Goal: Find specific page/section: Find specific page/section

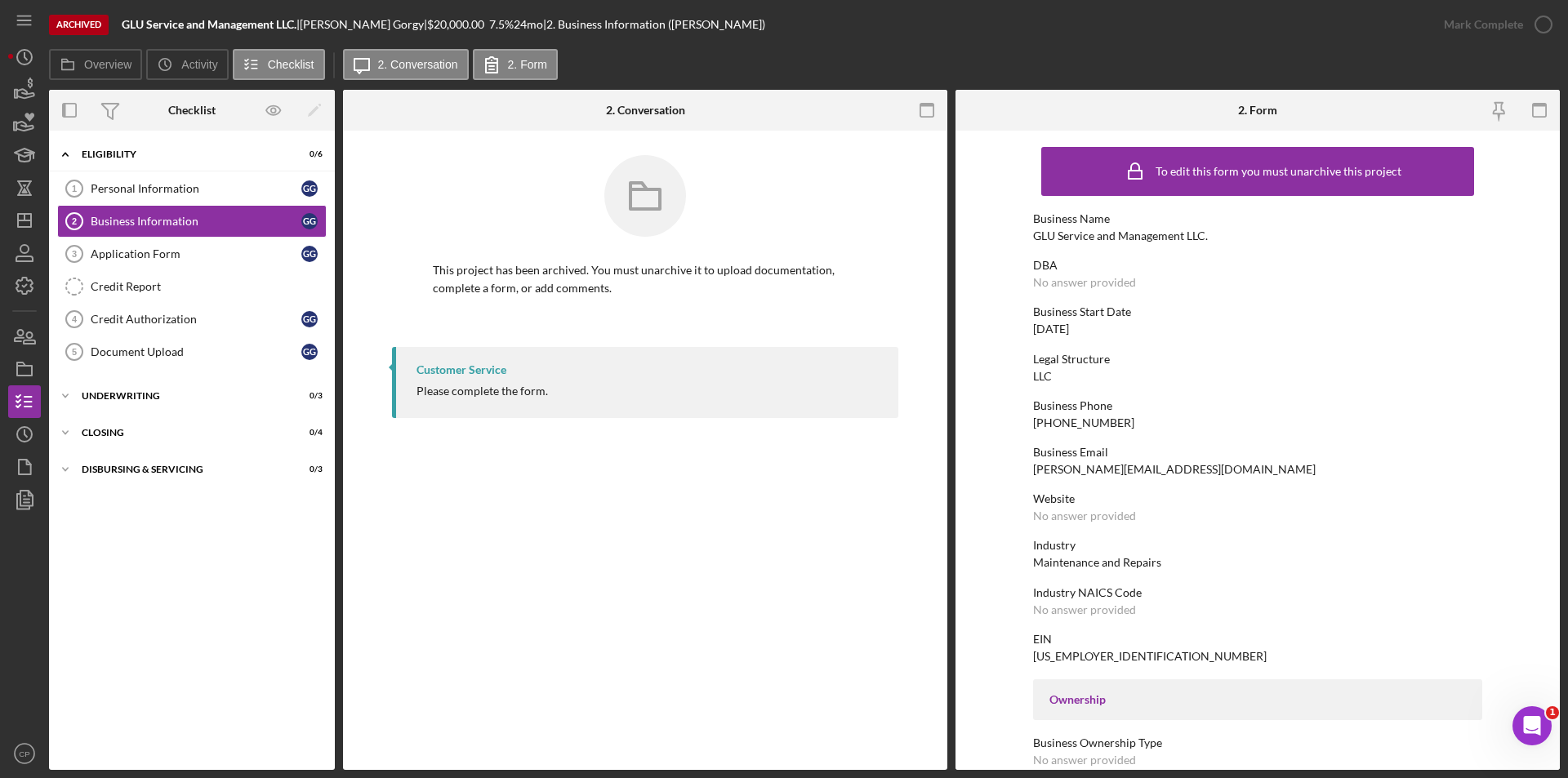
scroll to position [592, 0]
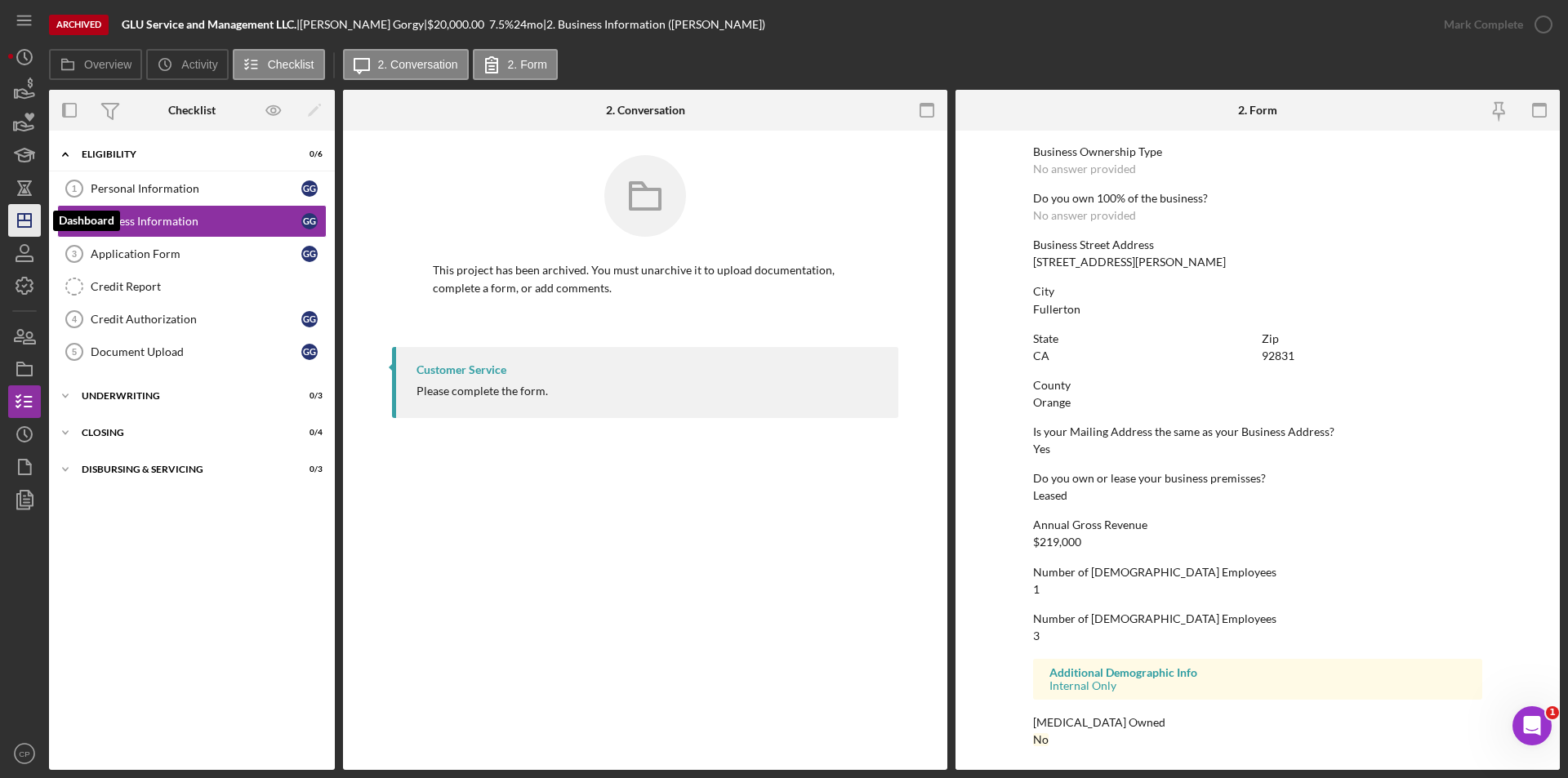
click at [22, 231] on icon "Icon/Dashboard" at bounding box center [25, 221] width 40 height 40
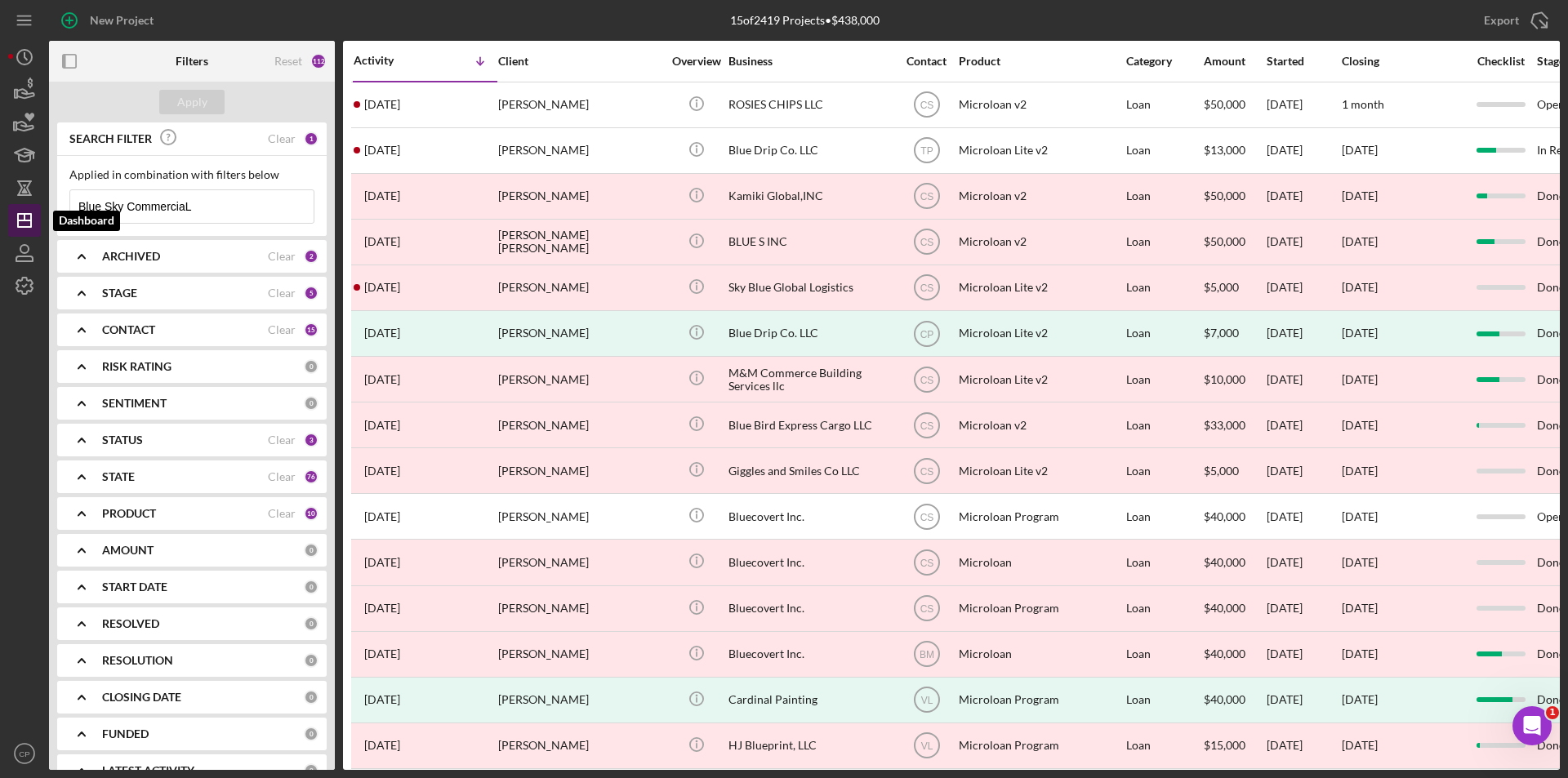
drag, startPoint x: 242, startPoint y: 206, endPoint x: 26, endPoint y: 222, distance: 216.6
click at [27, 222] on div "New Project 15 of 2419 Projects • $438,000 Blue Sky CommerciaL Export Icon/Expo…" at bounding box center [783, 385] width 1551 height 770
paste input "[URL][DOMAIN_NAME]"
click at [268, 201] on input "[URL][DOMAIN_NAME]" at bounding box center [192, 206] width 243 height 33
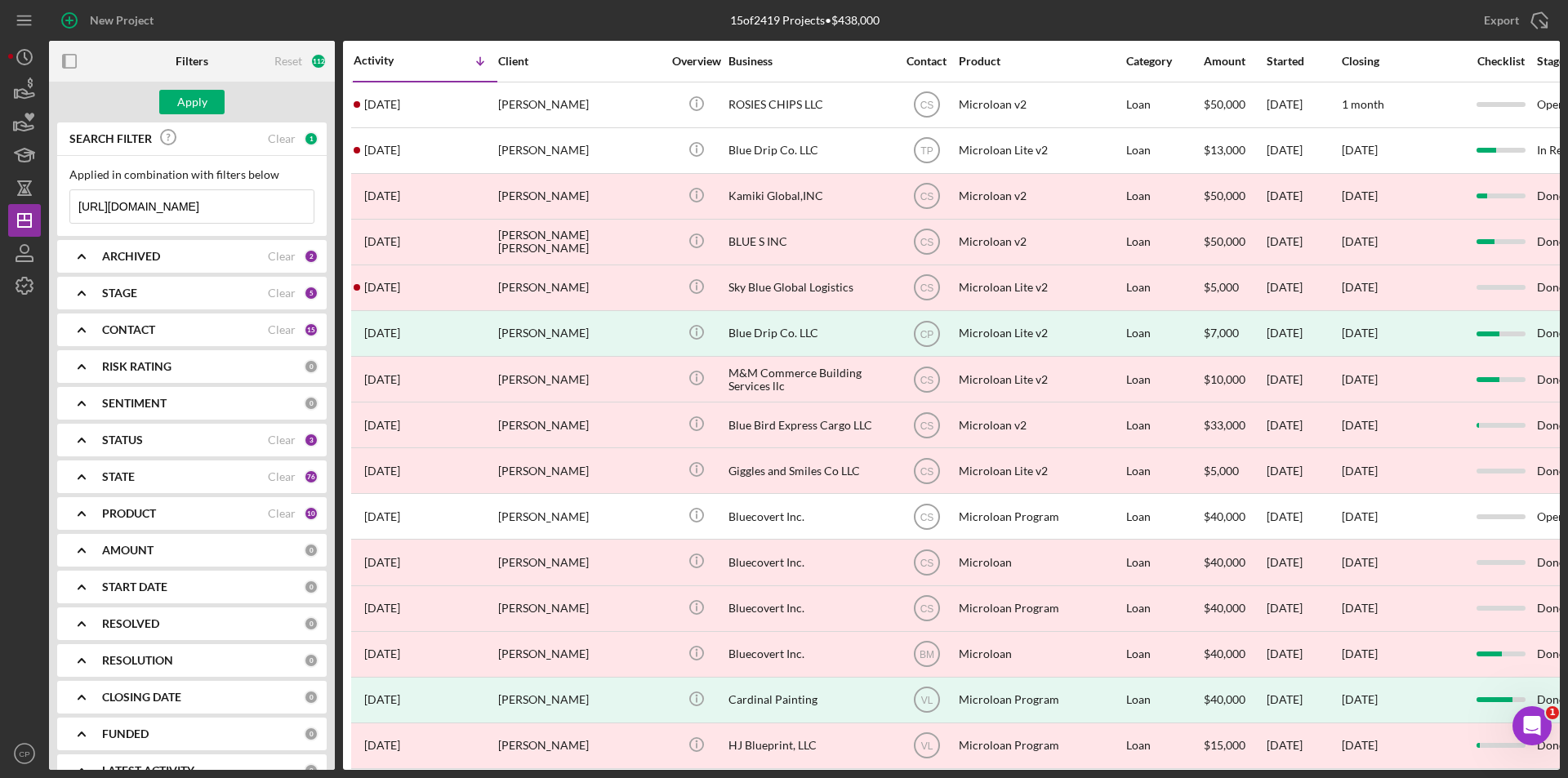
click at [268, 201] on input "[URL][DOMAIN_NAME]" at bounding box center [192, 206] width 243 height 33
paste input "Glow & Go"
type input "Glow & Go"
click at [197, 101] on div "Apply" at bounding box center [192, 102] width 30 height 25
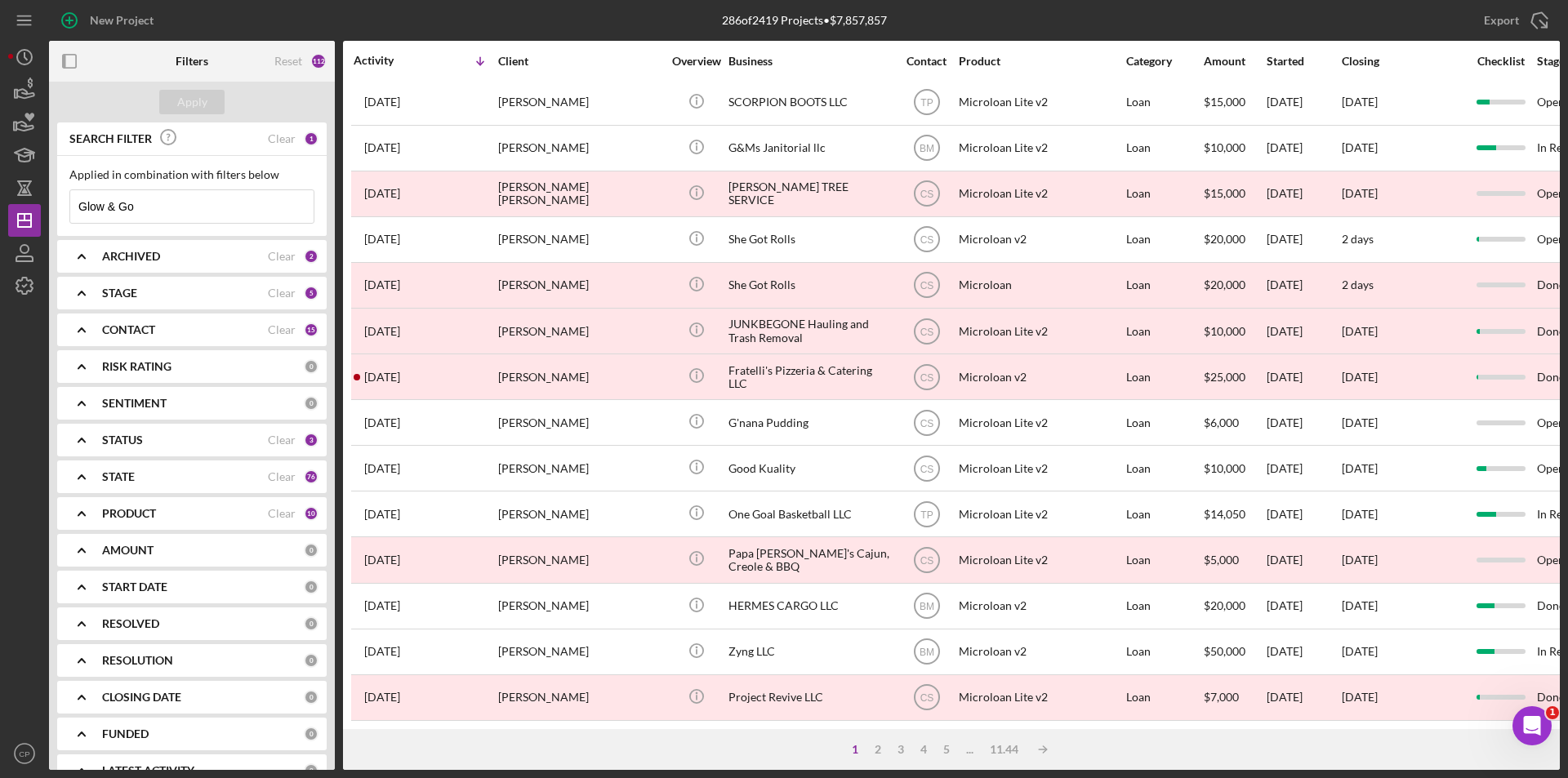
scroll to position [519, 0]
